Goal: Navigation & Orientation: Understand site structure

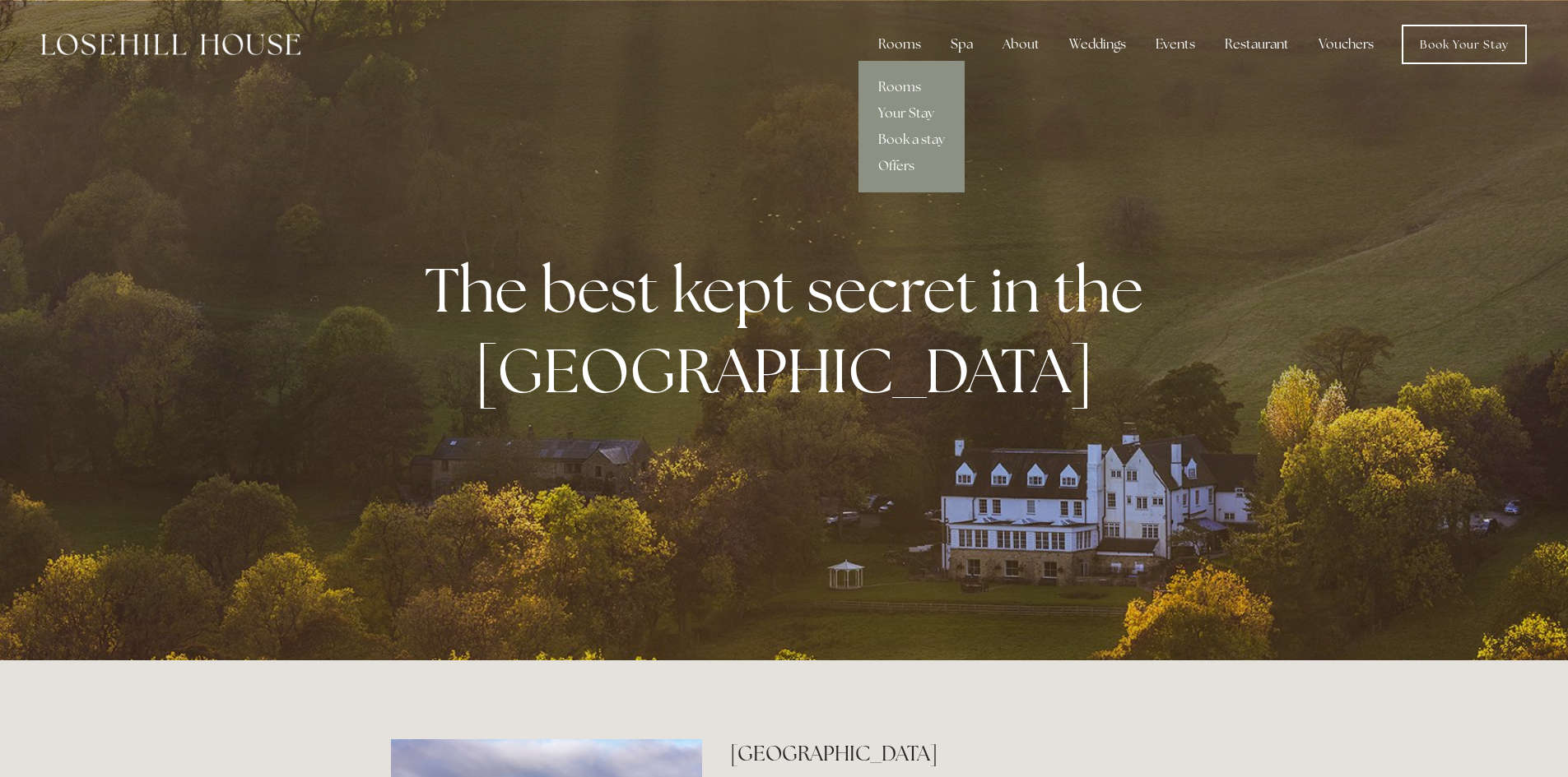
click at [907, 91] on link "Rooms" at bounding box center [912, 87] width 106 height 26
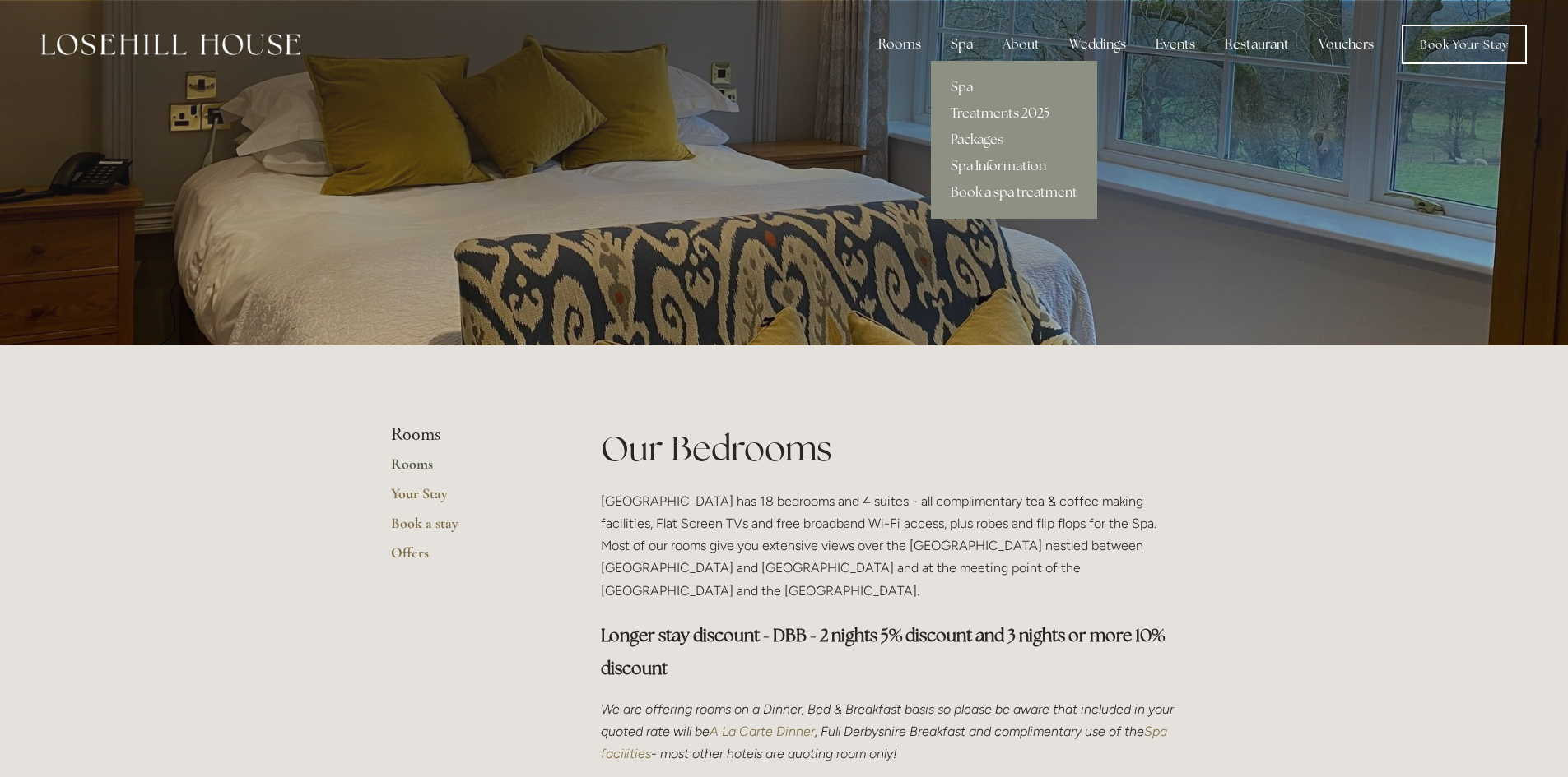
click at [961, 50] on div "Spa" at bounding box center [961, 45] width 48 height 33
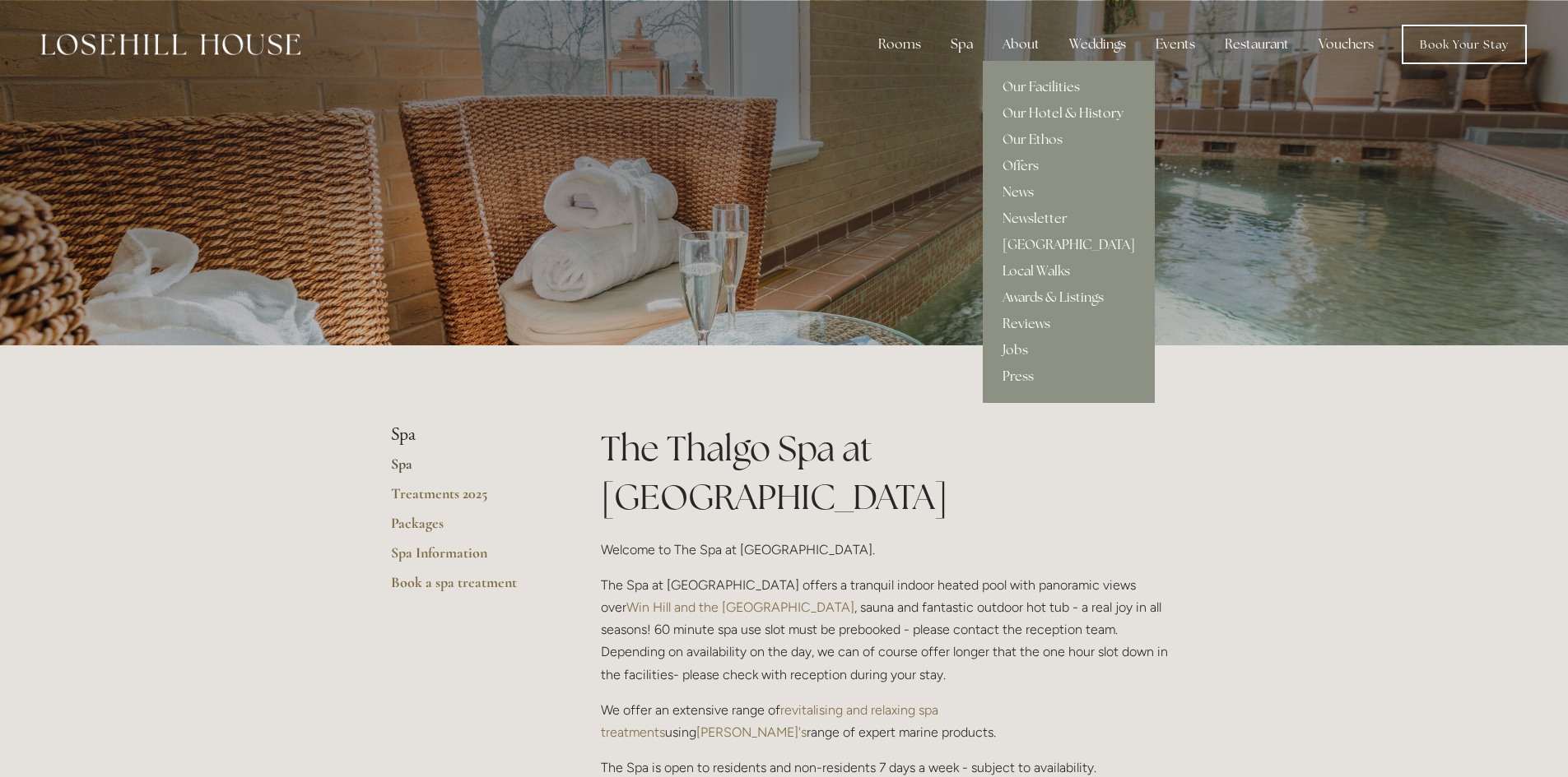
click at [1023, 112] on link "Our Hotel & History" at bounding box center [1069, 113] width 172 height 26
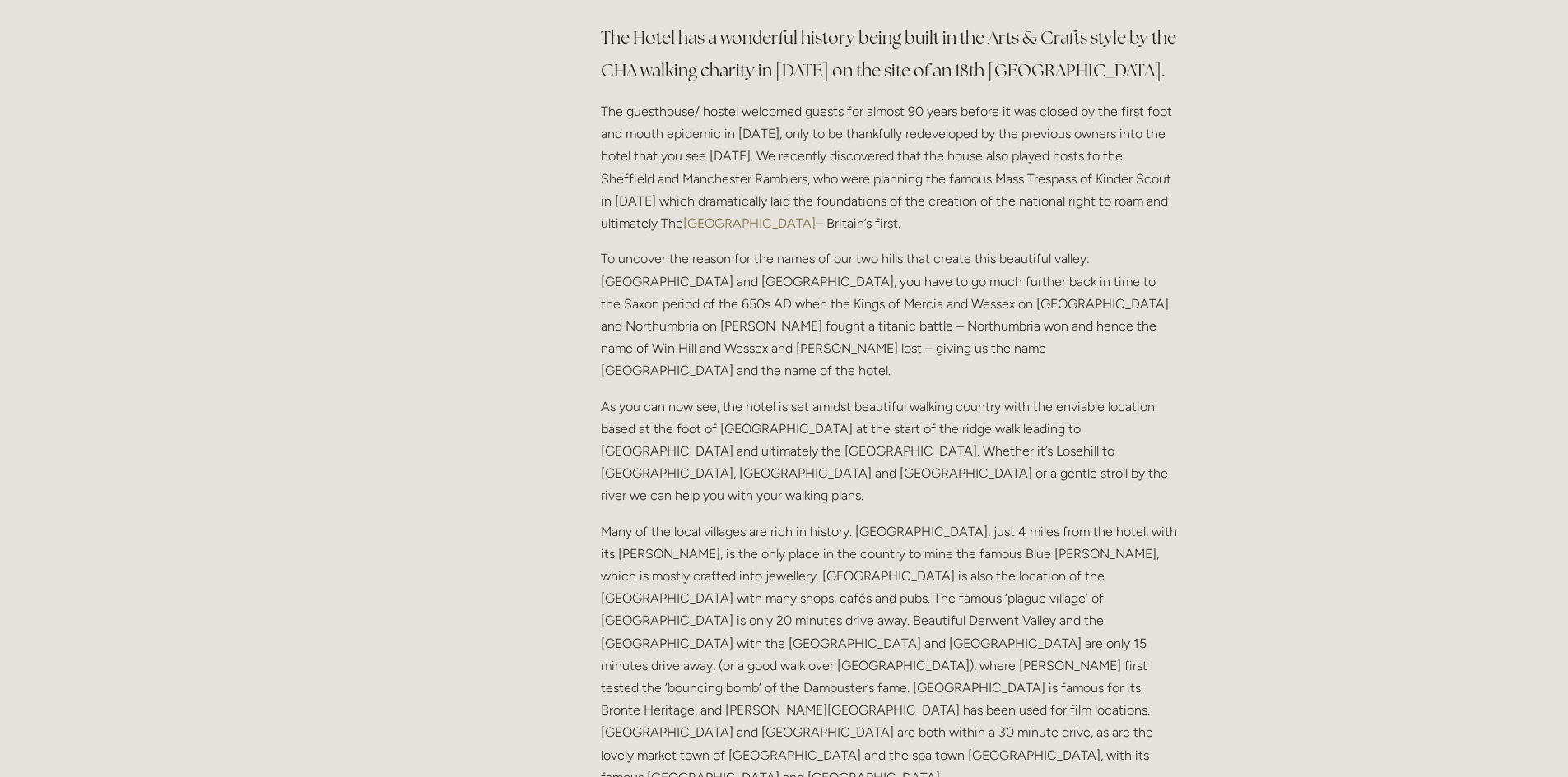
scroll to position [905, 0]
